Goal: Information Seeking & Learning: Find specific fact

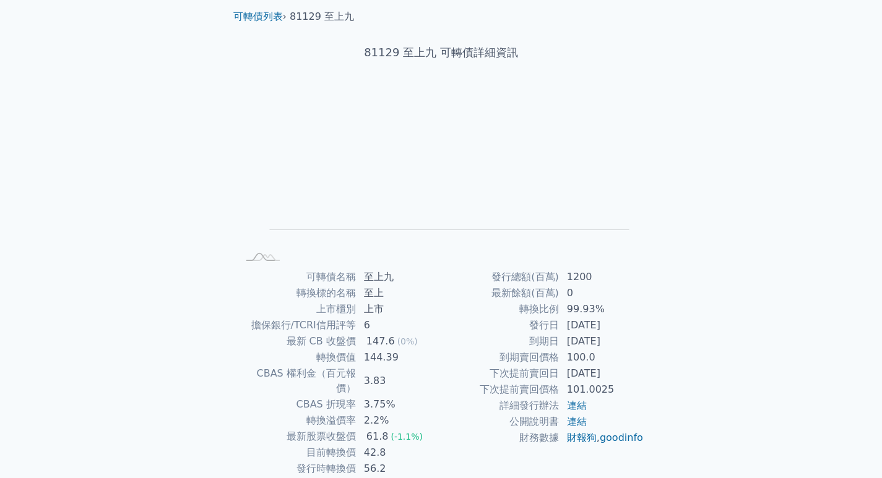
scroll to position [62, 0]
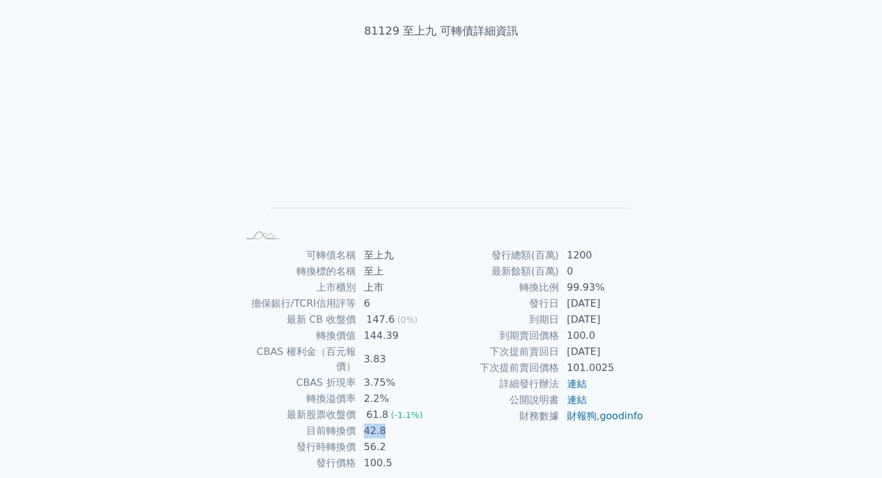
drag, startPoint x: 363, startPoint y: 418, endPoint x: 386, endPoint y: 420, distance: 23.0
click at [386, 423] on td "42.8" at bounding box center [399, 431] width 85 height 16
click at [381, 439] on td "56.2" at bounding box center [399, 447] width 85 height 16
drag, startPoint x: 366, startPoint y: 432, endPoint x: 397, endPoint y: 433, distance: 31.0
click at [397, 439] on td "56.2" at bounding box center [399, 447] width 85 height 16
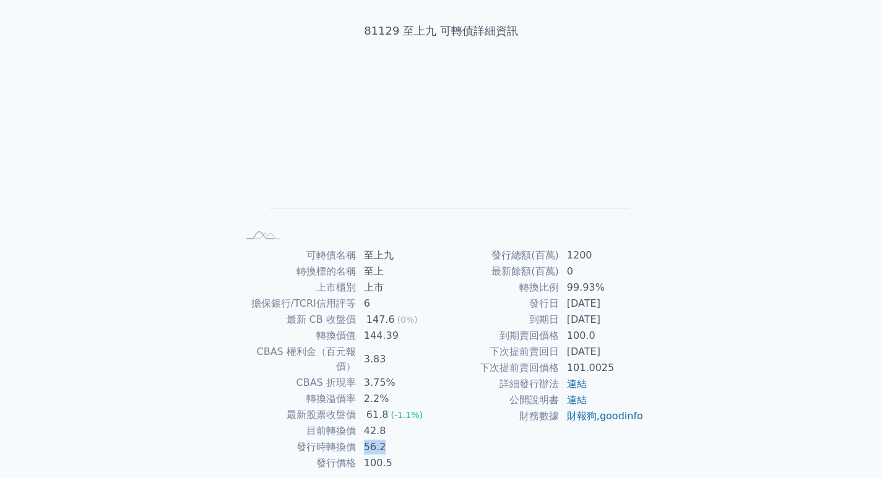
click at [397, 439] on td "56.2" at bounding box center [399, 447] width 85 height 16
click at [371, 332] on td "144.39" at bounding box center [399, 336] width 85 height 16
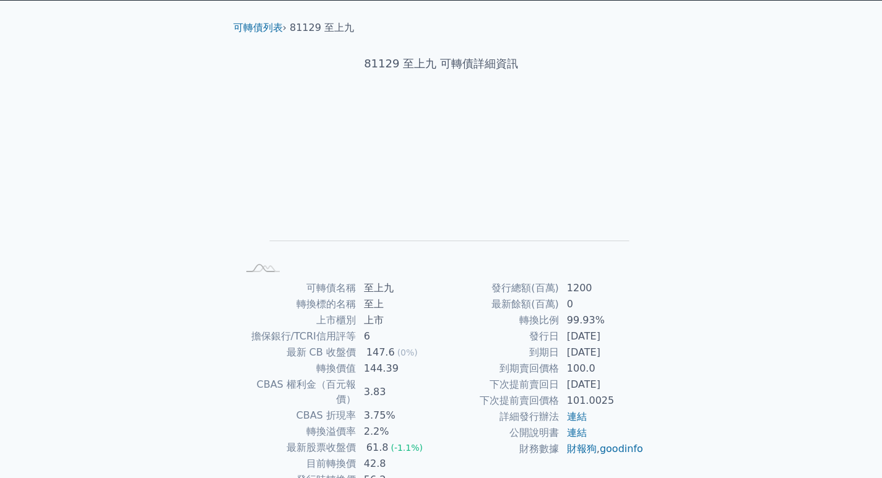
scroll to position [0, 0]
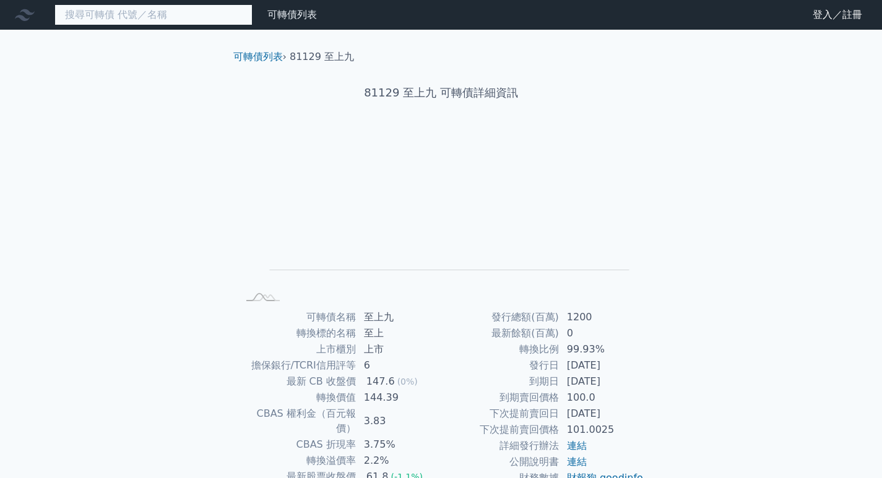
click at [188, 17] on input at bounding box center [153, 14] width 198 height 21
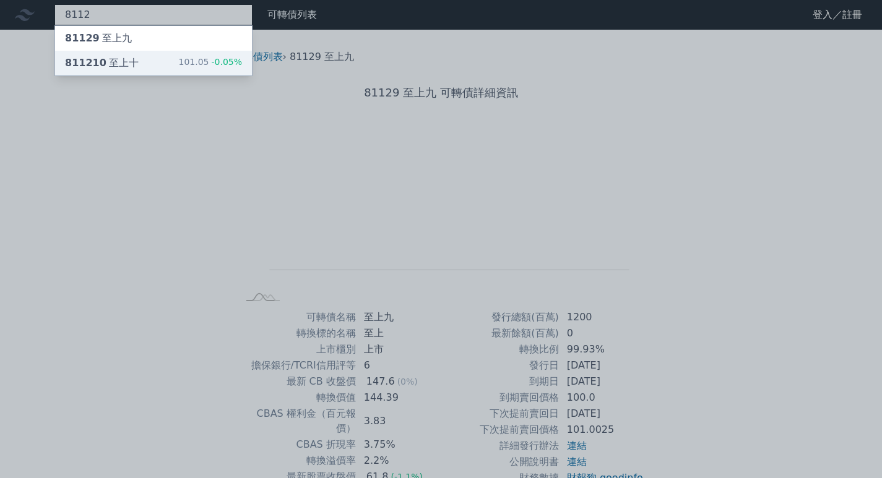
type input "8112"
click at [145, 66] on div "811210 至上十 101.05 -0.05%" at bounding box center [153, 63] width 197 height 25
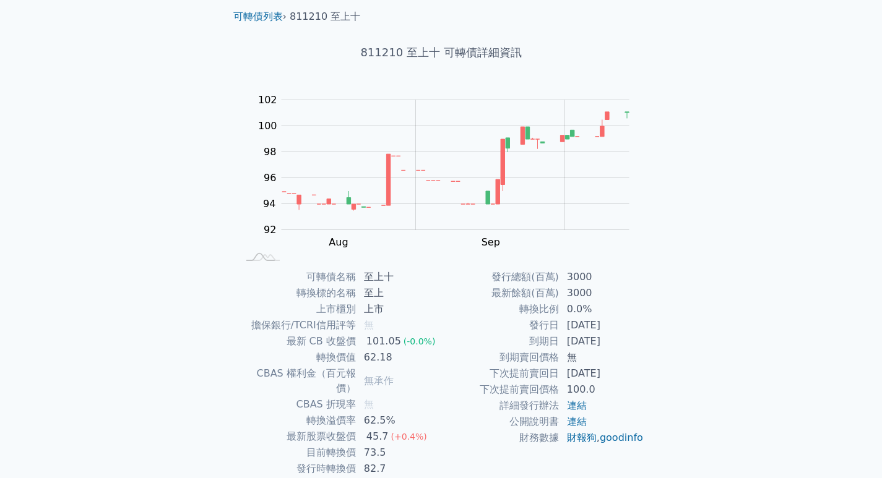
scroll to position [62, 0]
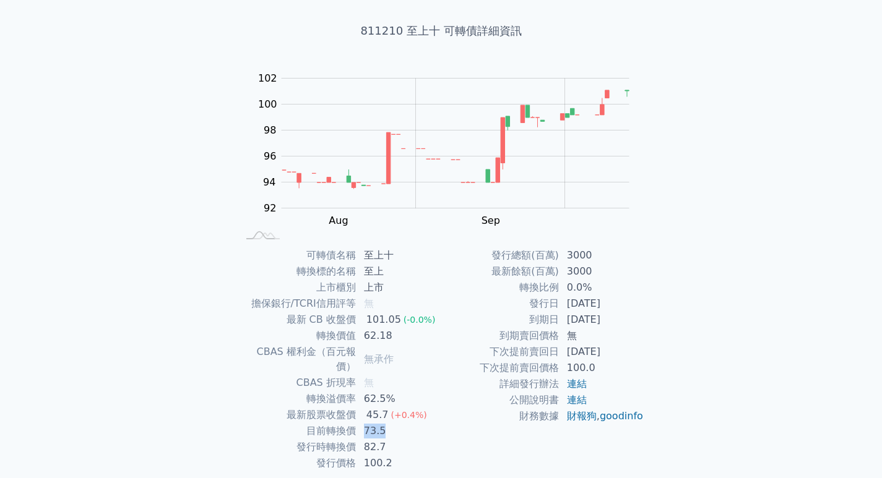
drag, startPoint x: 361, startPoint y: 417, endPoint x: 391, endPoint y: 417, distance: 29.7
click at [391, 423] on td "73.5" at bounding box center [399, 431] width 85 height 16
click at [366, 355] on span "無承作" at bounding box center [379, 359] width 30 height 12
